Goal: Task Accomplishment & Management: Manage account settings

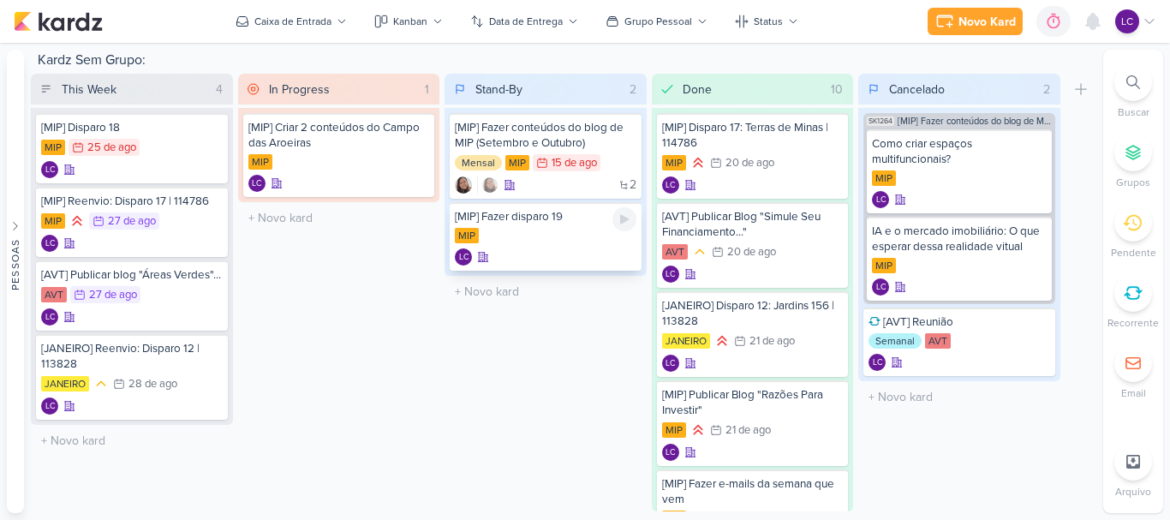
click at [552, 217] on div "[MIP] Fazer disparo 19" at bounding box center [546, 216] width 182 height 15
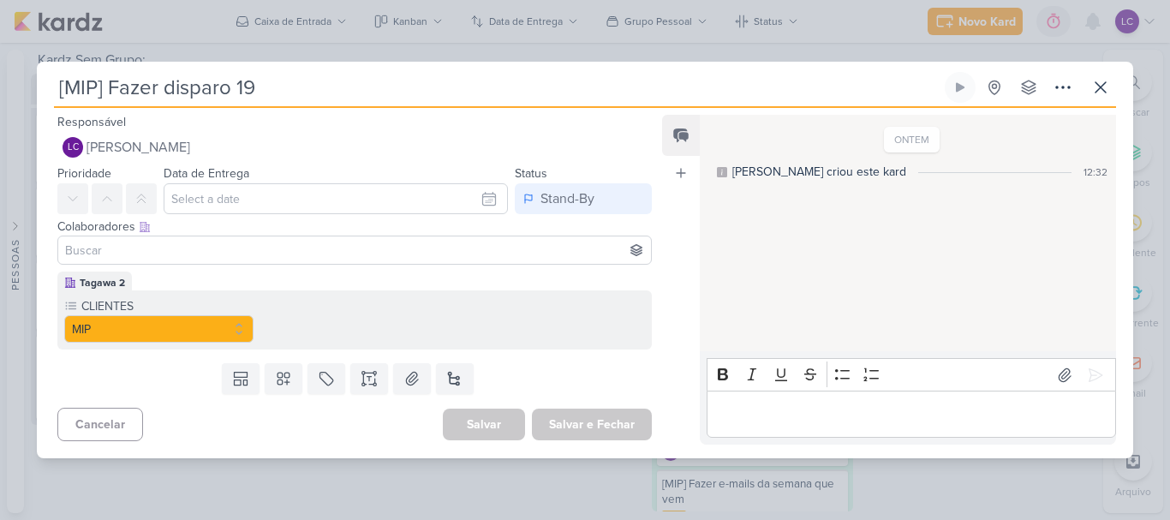
click at [136, 77] on input "[MIP] Fazer disparo 19" at bounding box center [497, 87] width 887 height 31
type input "[MIP] Criardisparo 19"
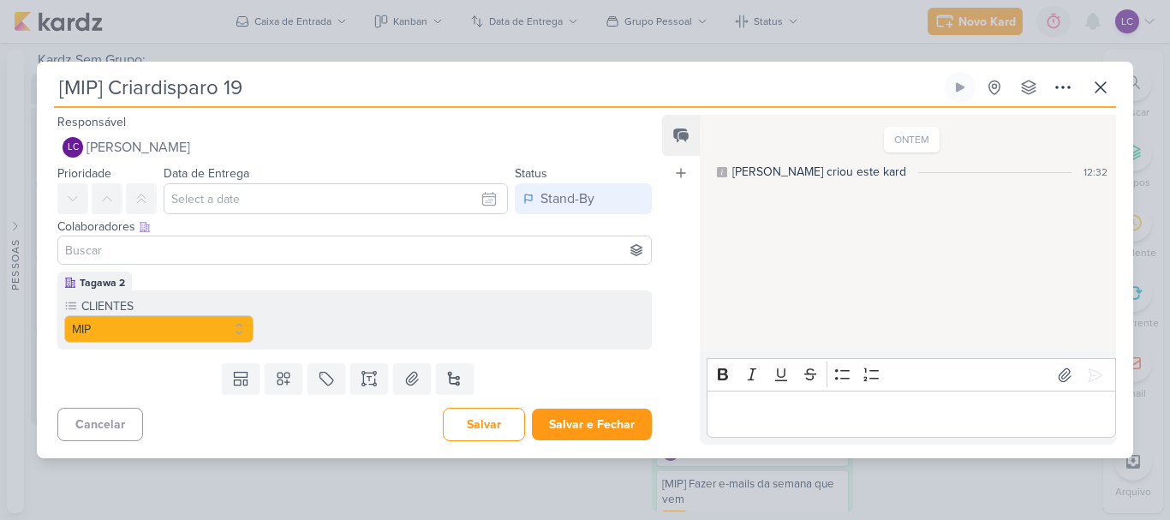
type input "[MIP] Criar disparo 19"
click at [592, 421] on button "Salvar e Fechar" at bounding box center [592, 425] width 120 height 32
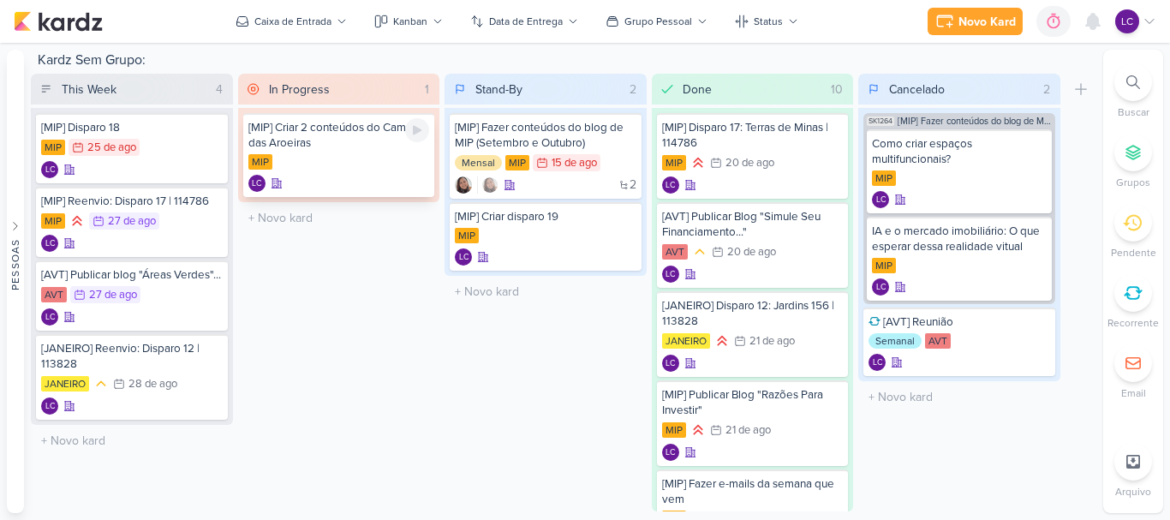
click at [425, 140] on div at bounding box center [417, 130] width 24 height 24
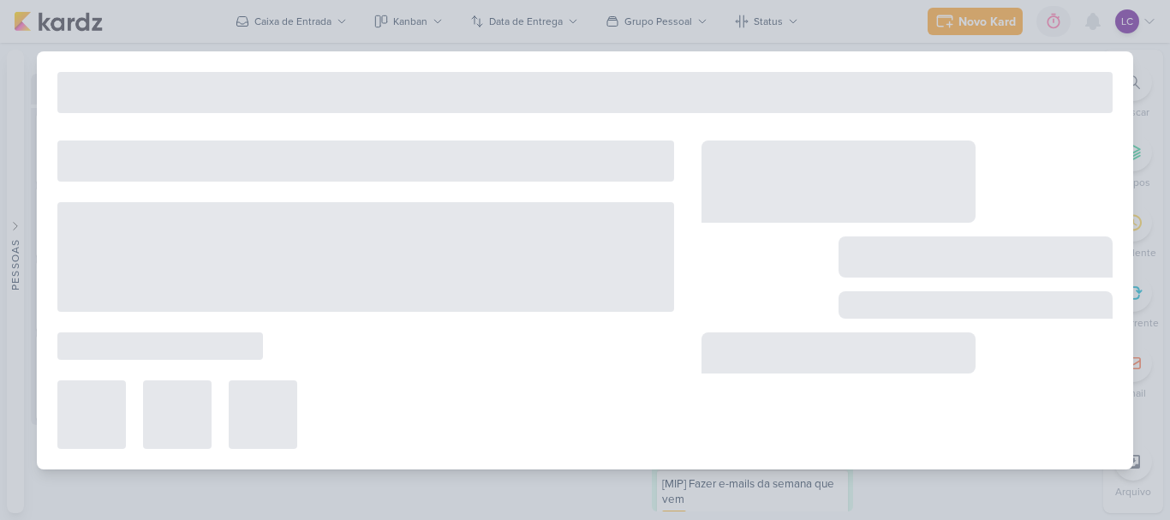
type input "[MIP] Criar 2 conteúdos do Campo das Aroeiras"
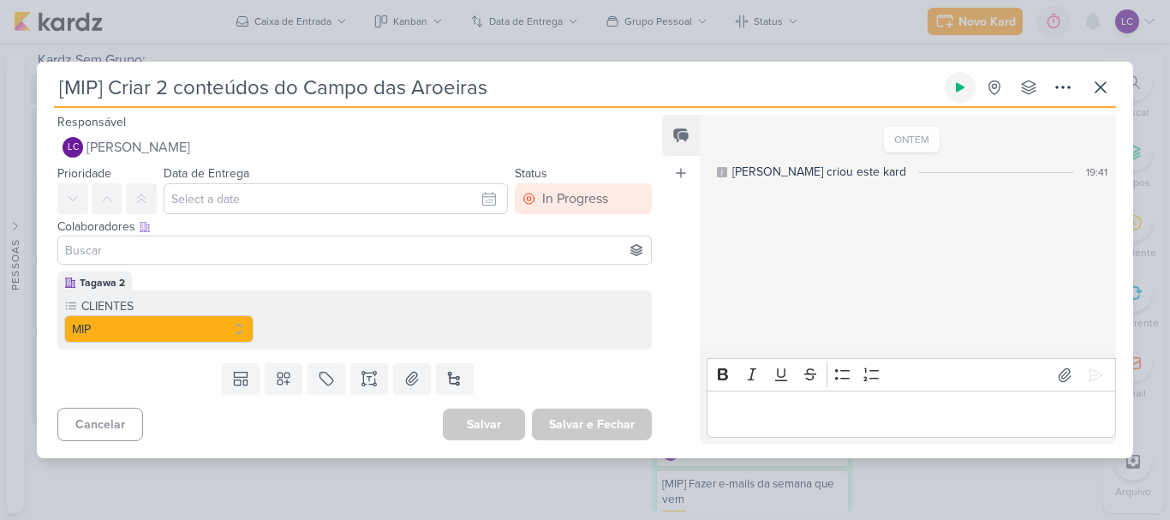
click at [971, 80] on button at bounding box center [960, 87] width 31 height 31
click at [963, 93] on icon at bounding box center [960, 88] width 14 height 14
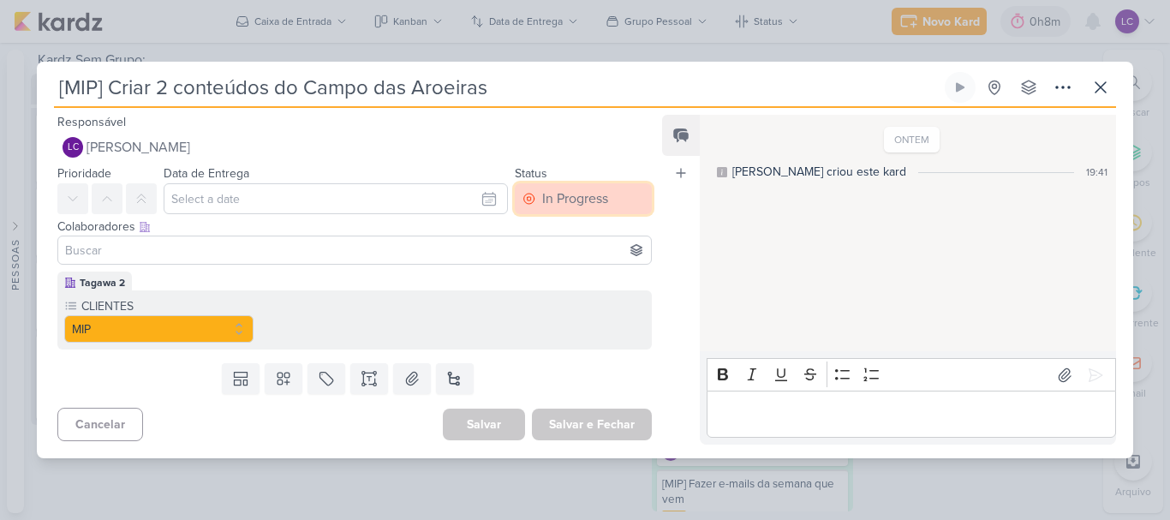
click at [598, 186] on button "In Progress" at bounding box center [583, 198] width 137 height 31
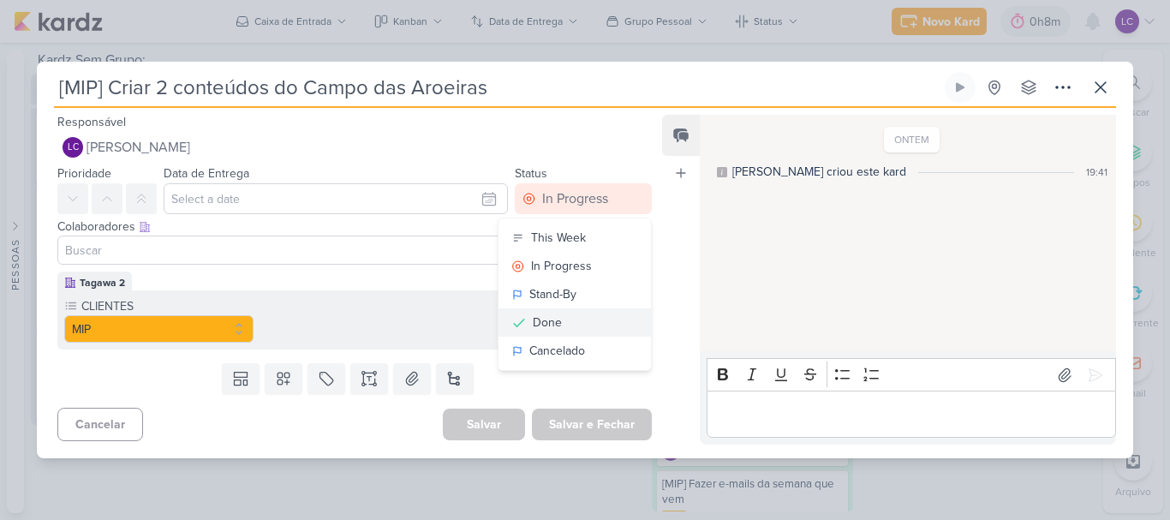
click at [552, 312] on button "Done" at bounding box center [575, 322] width 152 height 28
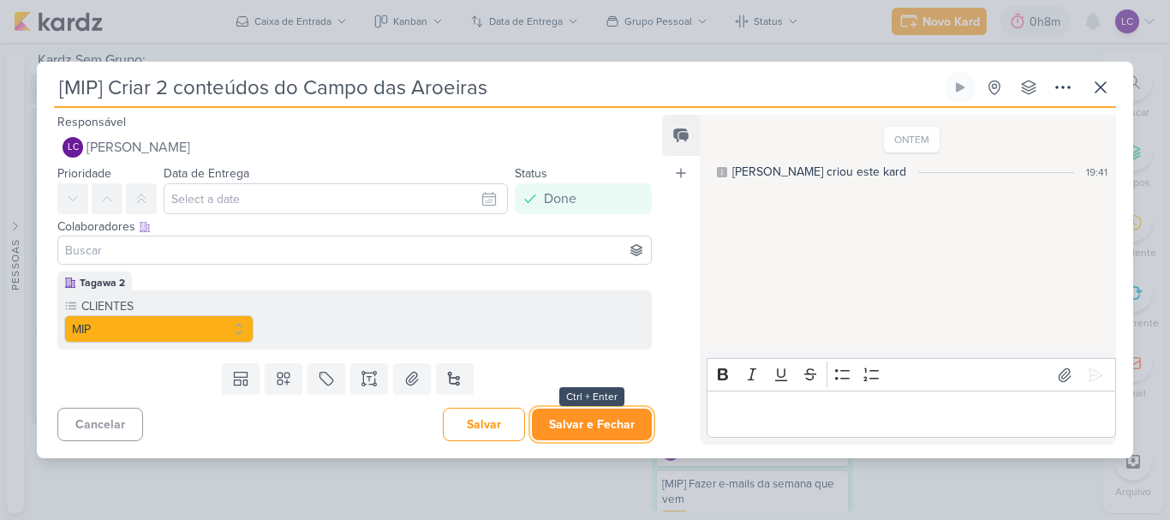
click at [582, 420] on button "Salvar e Fechar" at bounding box center [592, 425] width 120 height 32
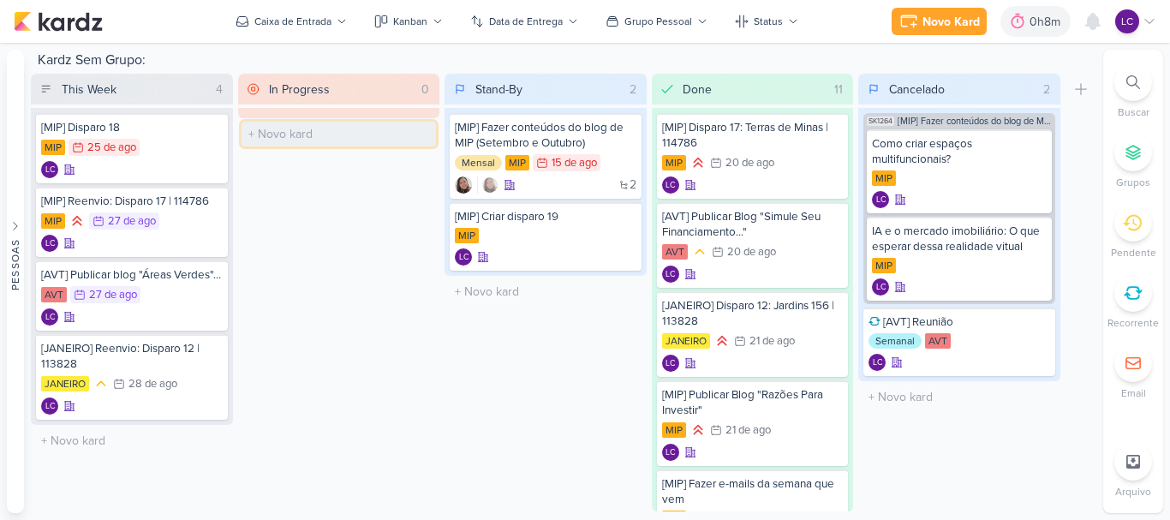
click at [338, 140] on input "text" at bounding box center [339, 134] width 195 height 25
type input "[SWISS] Reunião"
click at [344, 128] on input "[SWISS] Reunião" at bounding box center [339, 134] width 195 height 25
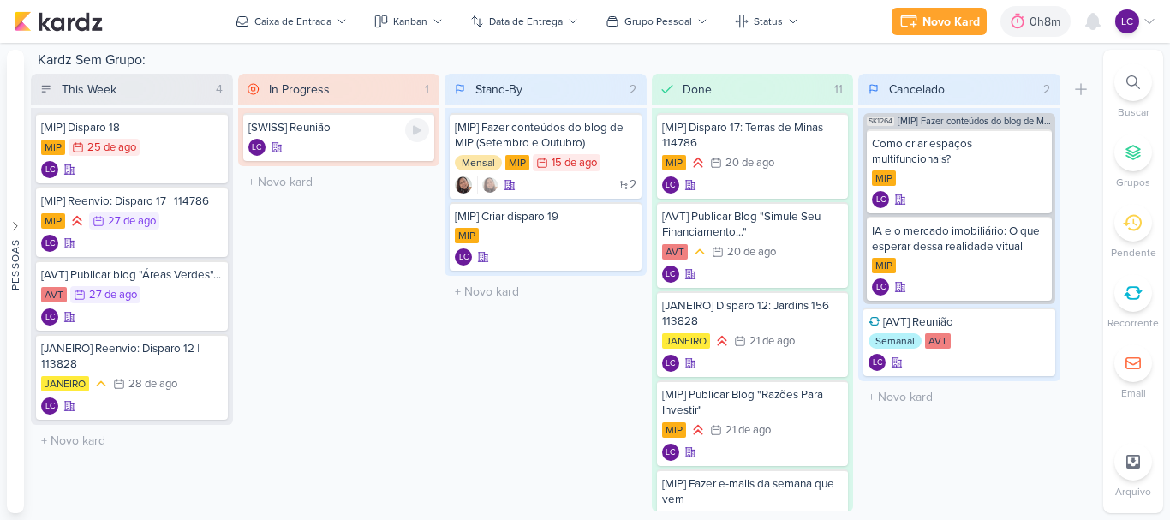
click at [325, 146] on div "LC" at bounding box center [339, 147] width 182 height 17
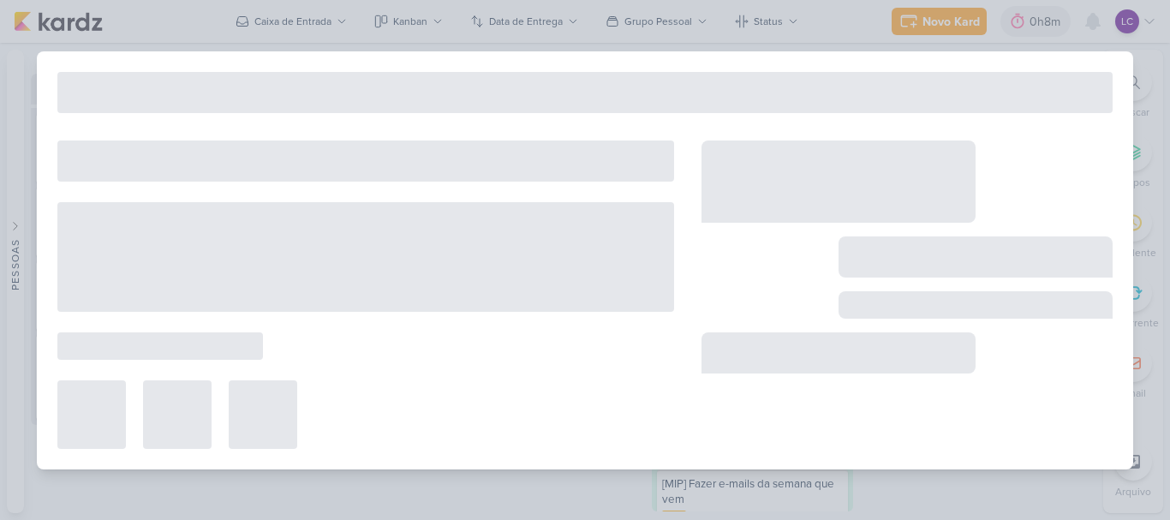
type input "[SWISS] Reunião"
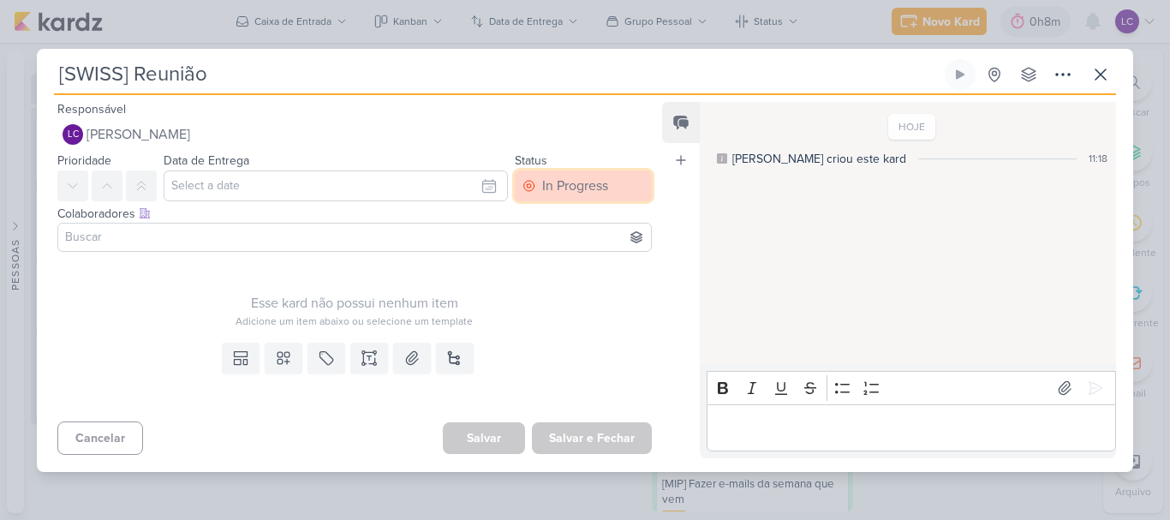
click at [580, 177] on div "In Progress" at bounding box center [575, 186] width 66 height 21
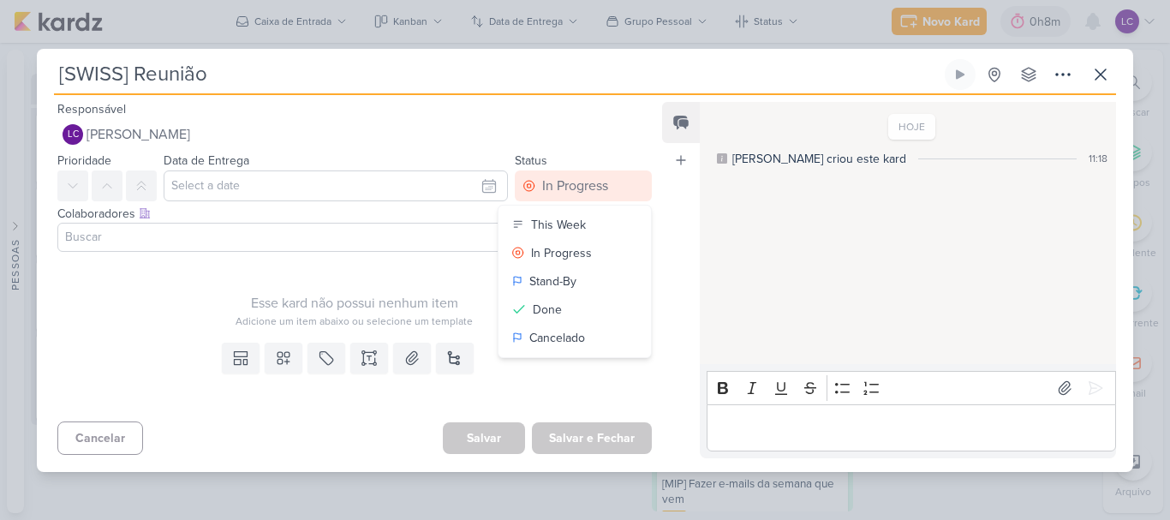
click at [436, 217] on div "Colaboradores Este kard pode ser visível a usuários da sua organização Este kar…" at bounding box center [354, 214] width 594 height 18
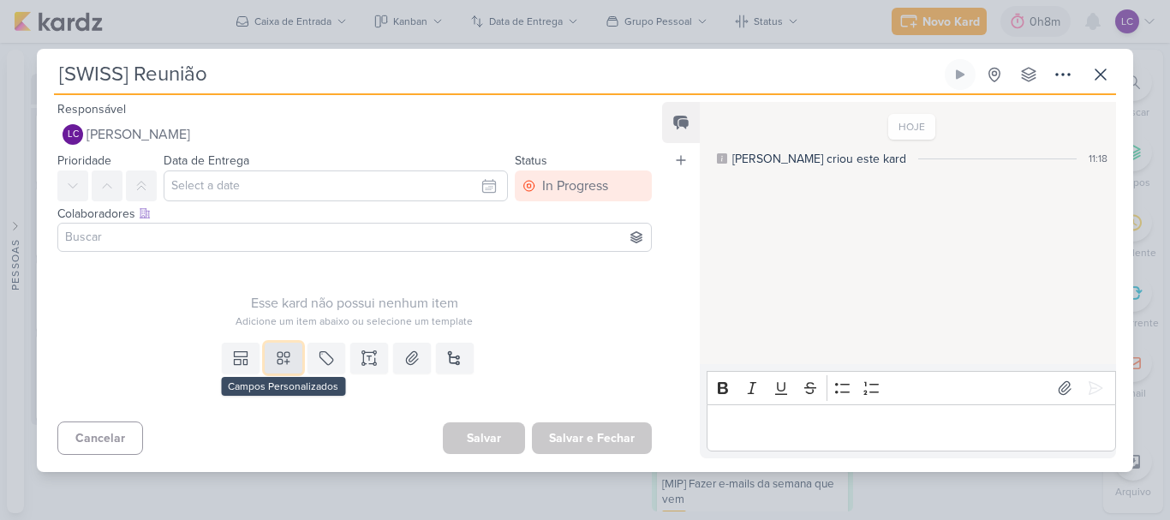
click at [272, 367] on button at bounding box center [284, 358] width 38 height 31
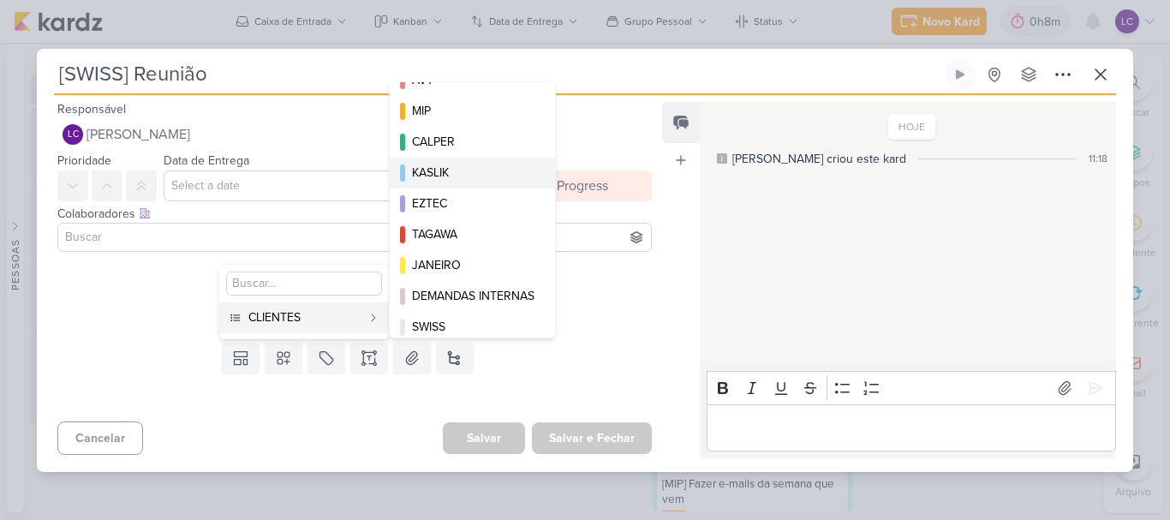
scroll to position [33, 0]
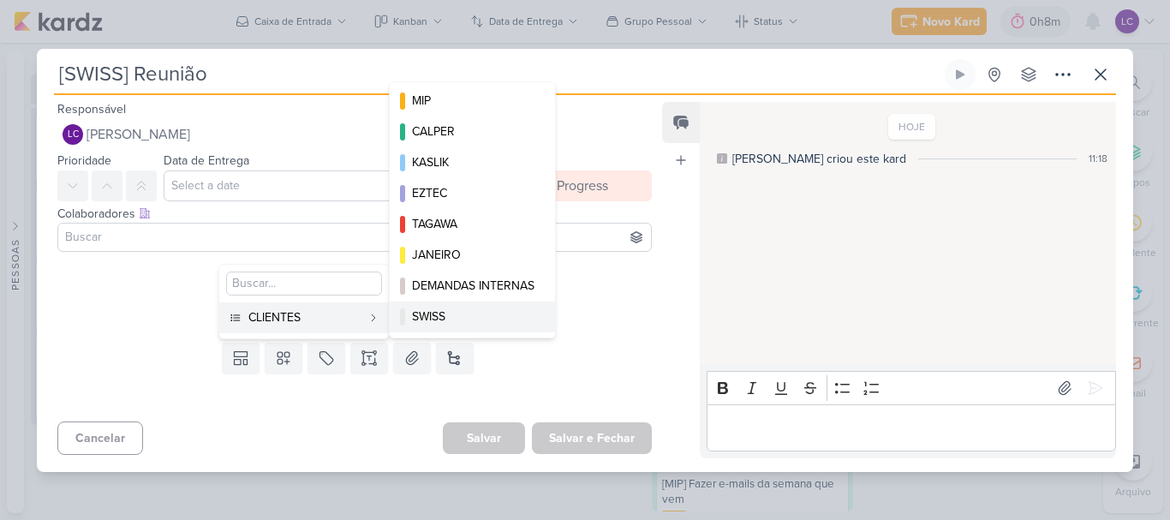
click at [434, 324] on div "SWISS" at bounding box center [473, 317] width 122 height 18
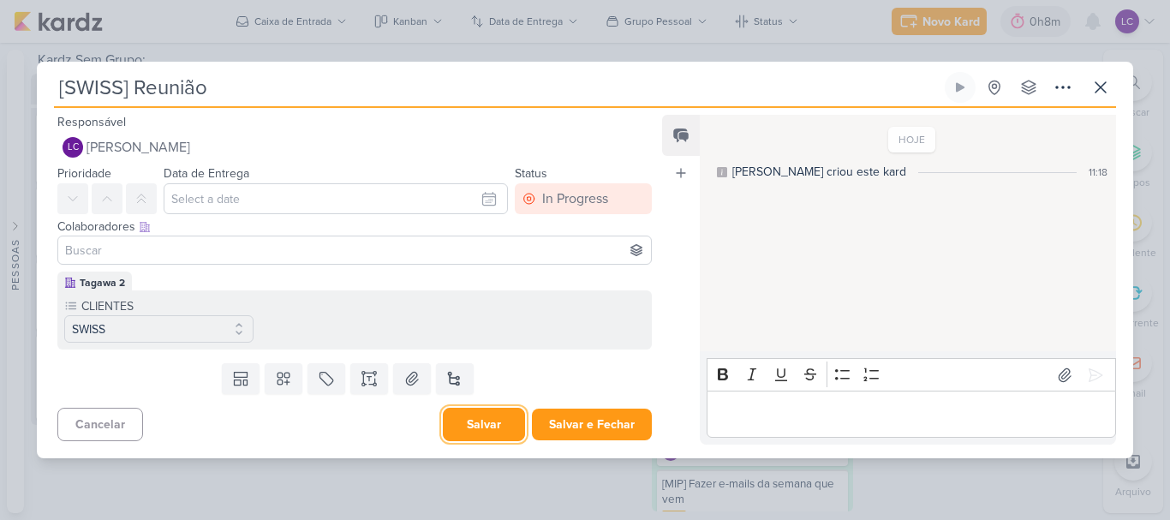
click at [475, 413] on button "Salvar" at bounding box center [484, 424] width 82 height 33
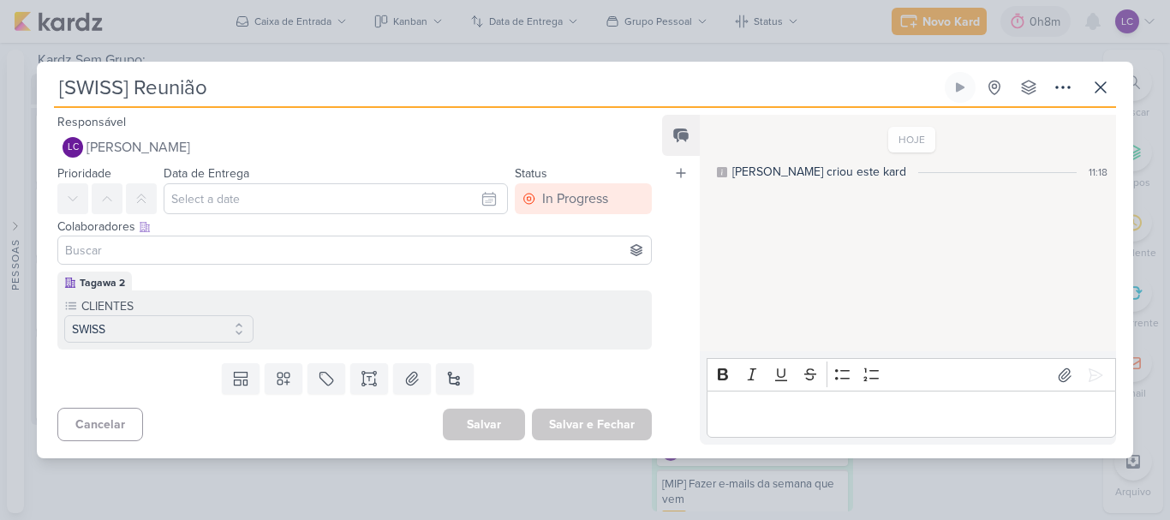
click at [288, 475] on div "[SWISS] Reunião Criado por mim" at bounding box center [585, 260] width 1170 height 520
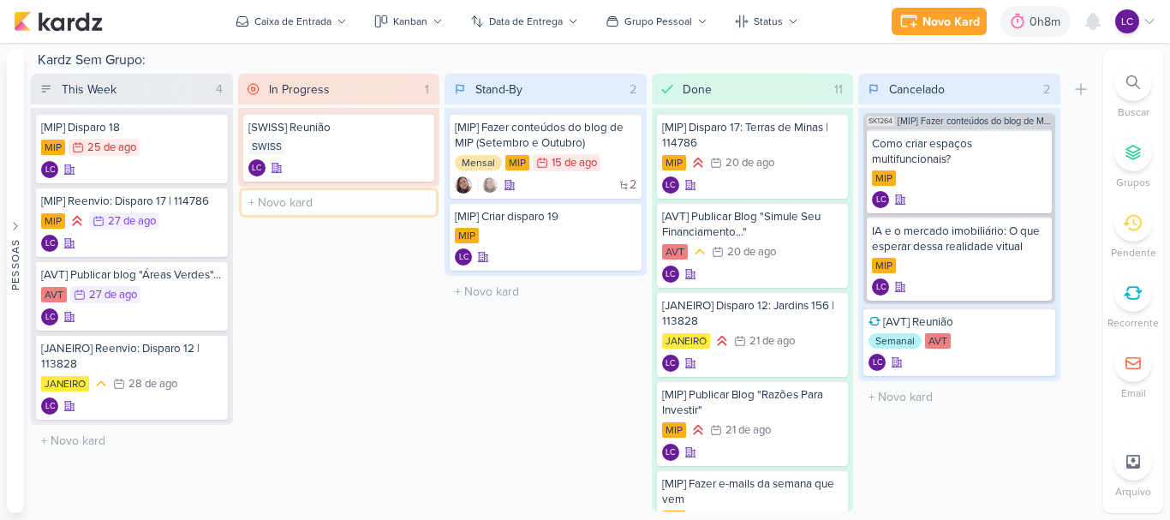
click at [323, 206] on input "text" at bounding box center [339, 202] width 195 height 25
type input "["
type input "[JANEIRO] Criar 2 conteúdos de Carbon"
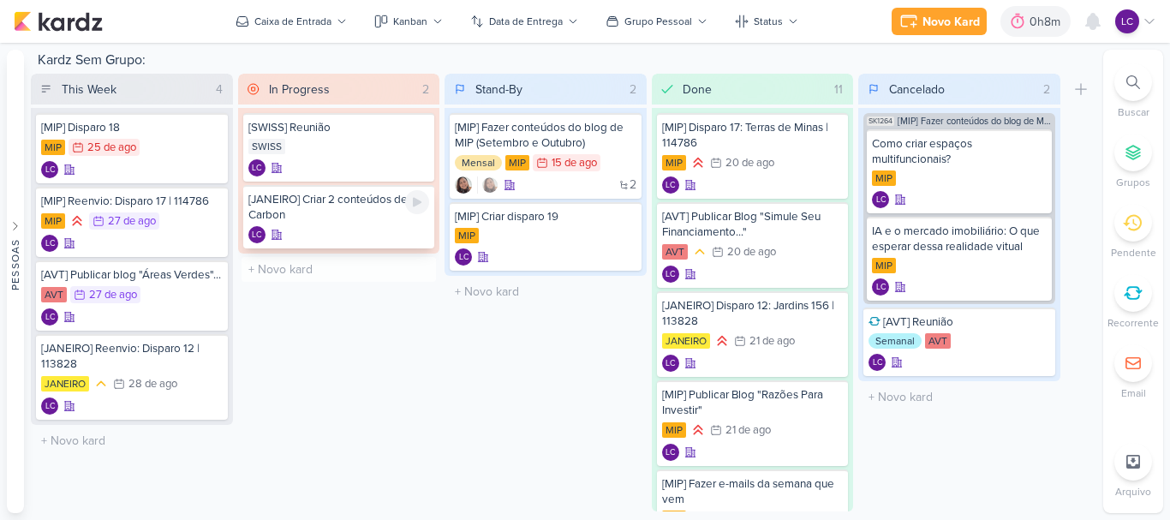
click at [300, 205] on div "[JANEIRO] Criar 2 conteúdos de Carbon" at bounding box center [339, 207] width 182 height 31
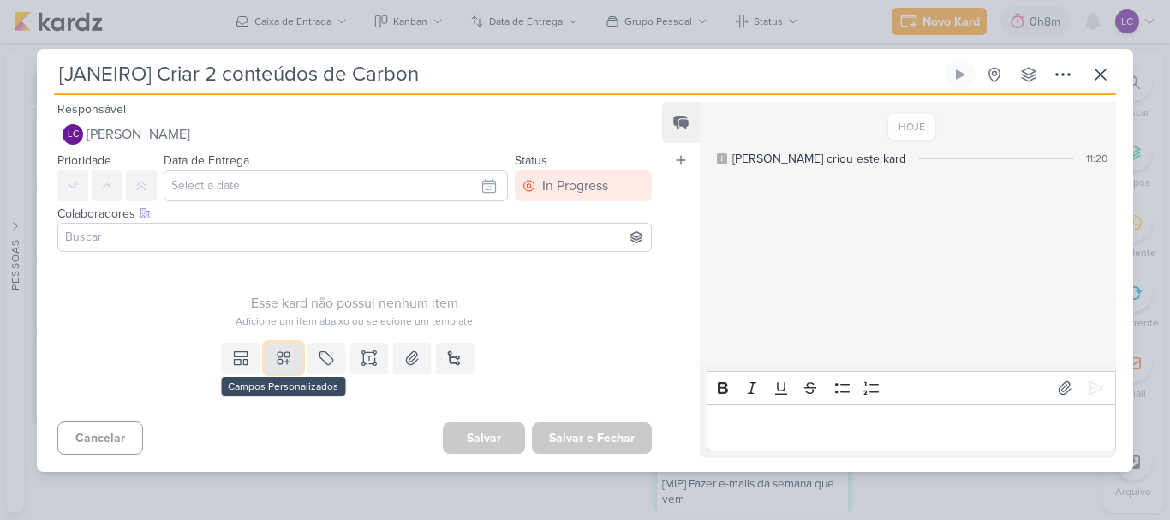
click at [278, 352] on icon at bounding box center [284, 358] width 12 height 12
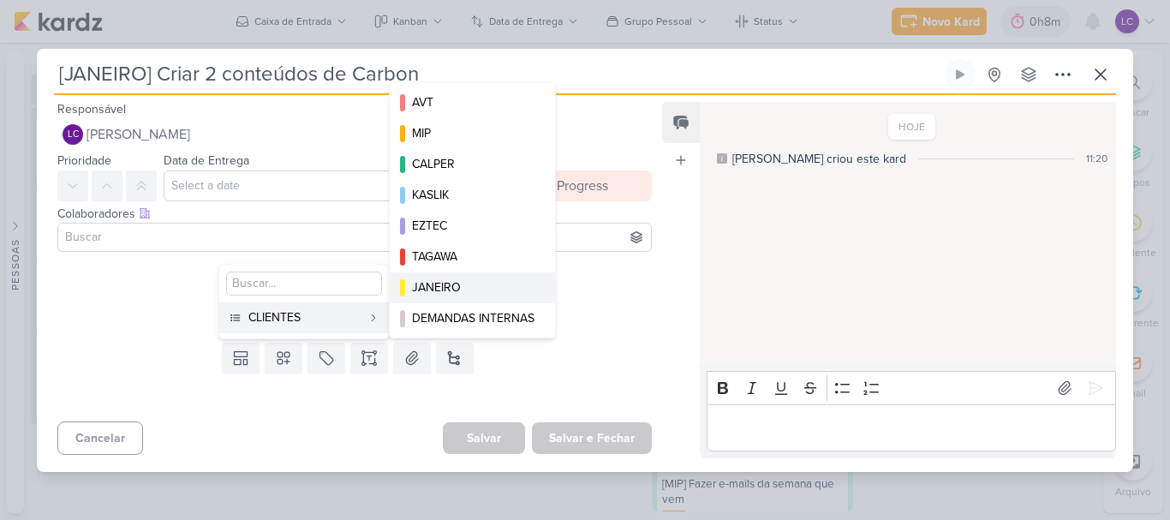
click at [474, 291] on div "JANEIRO" at bounding box center [473, 287] width 122 height 18
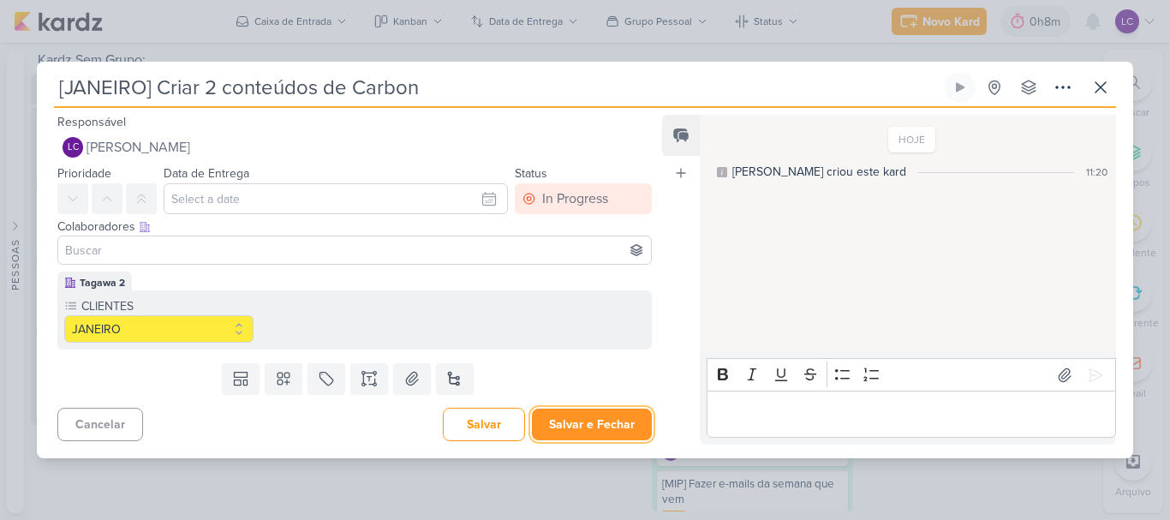
click at [562, 433] on button "Salvar e Fechar" at bounding box center [592, 425] width 120 height 32
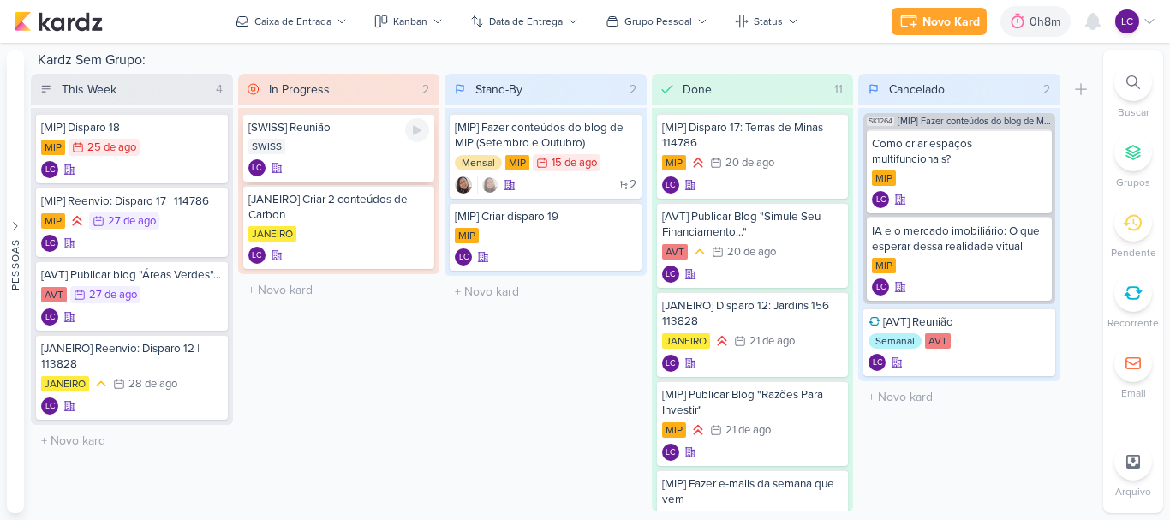
click at [416, 129] on icon at bounding box center [417, 130] width 9 height 9
click at [1012, 14] on div "0h8m" at bounding box center [1024, 22] width 36 height 18
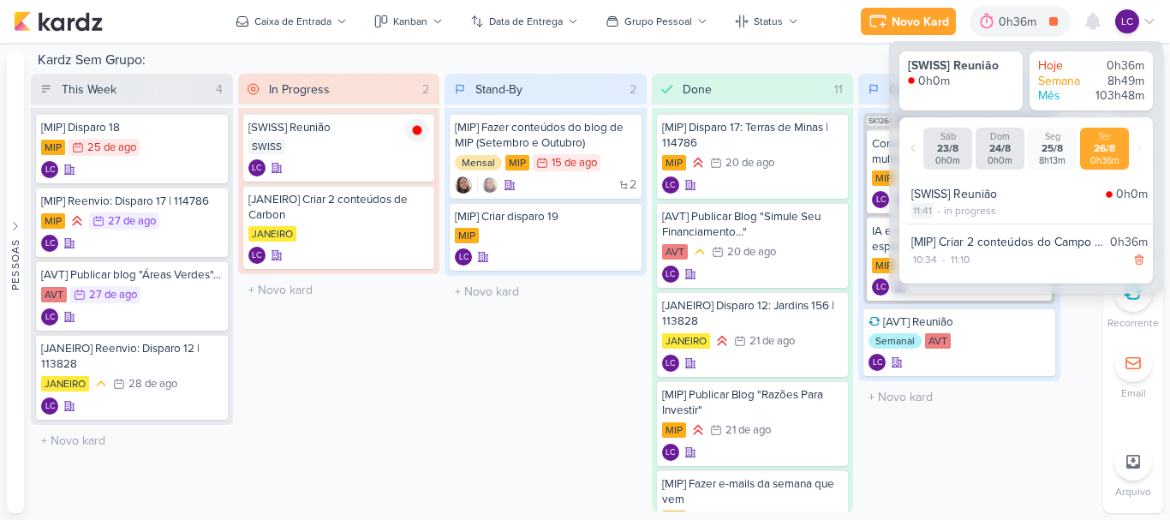
click at [923, 212] on div "11:41" at bounding box center [922, 210] width 22 height 15
select select "11"
click at [946, 238] on select "00 01 02 03 04 05 06 07 08 09 10 11 12 13 14 15 16 17 18 19 20 21 22 23 24 25 2…" at bounding box center [954, 232] width 24 height 21
select select "30"
click at [942, 222] on select "00 01 02 03 04 05 06 07 08 09 10 11 12 13 14 15 16 17 18 19 20 21 22 23 24 25 2…" at bounding box center [954, 232] width 24 height 21
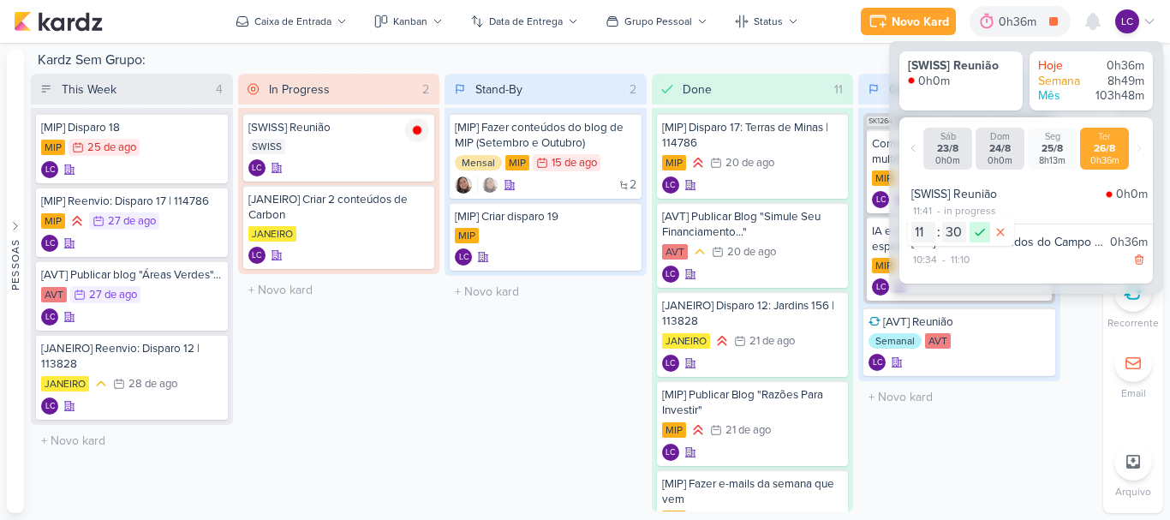
click at [977, 225] on icon at bounding box center [980, 232] width 21 height 21
click at [542, 400] on div "Stand-By 2 Mover Para Esquerda Mover Para Direita [GEOGRAPHIC_DATA] [MIP] Fazer…" at bounding box center [546, 293] width 202 height 438
